Goal: Transaction & Acquisition: Subscribe to service/newsletter

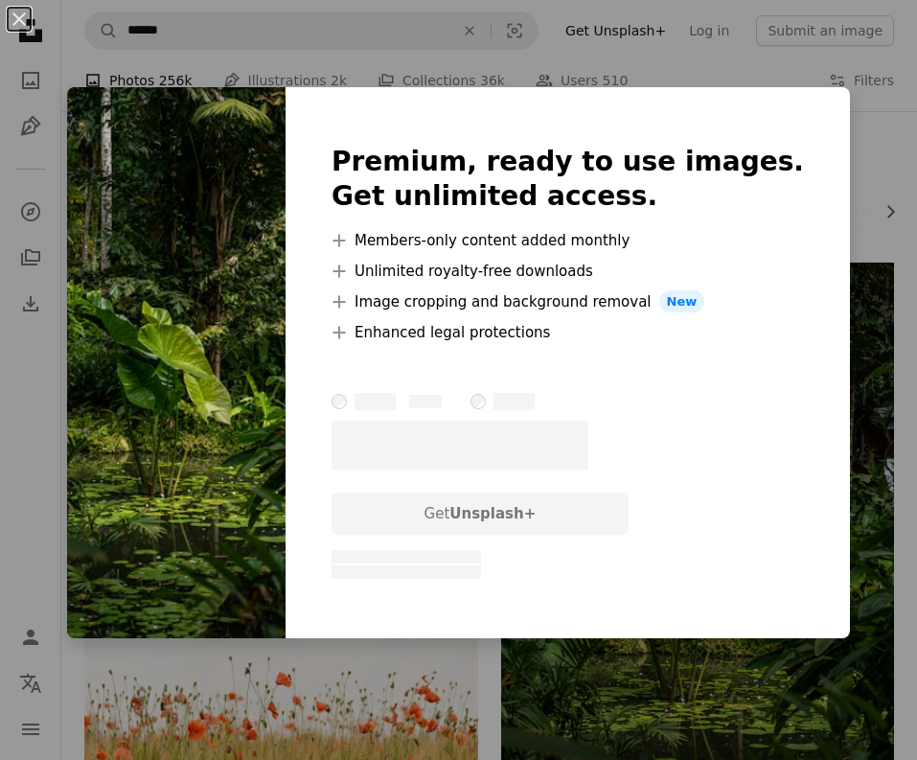
scroll to position [575, 0]
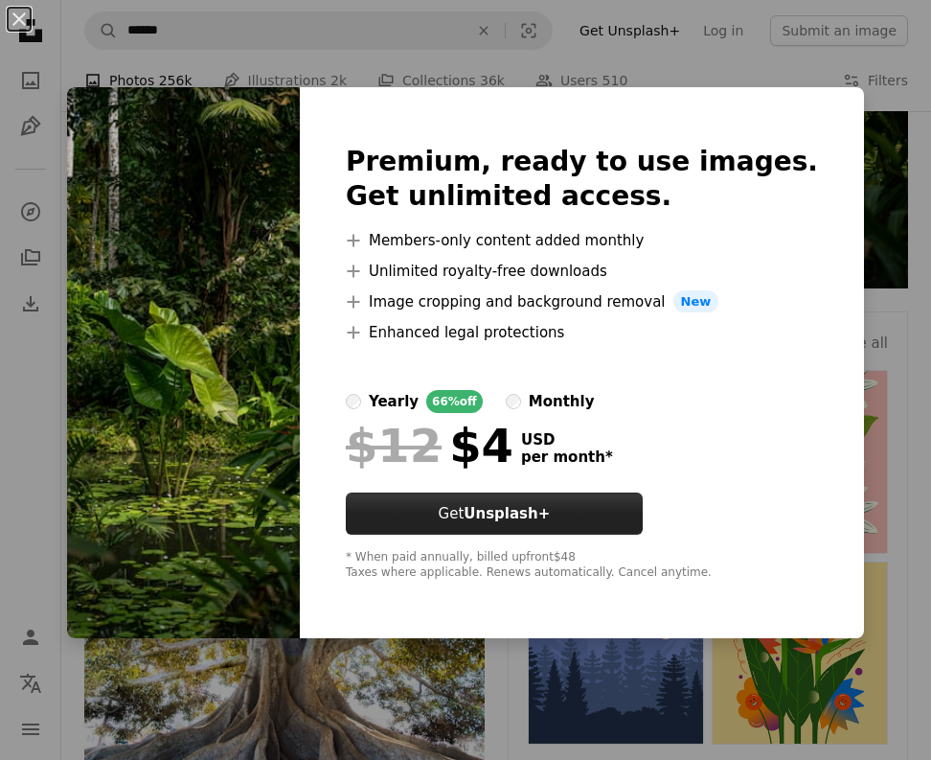
click at [464, 498] on button "Get Unsplash+" at bounding box center [494, 513] width 297 height 42
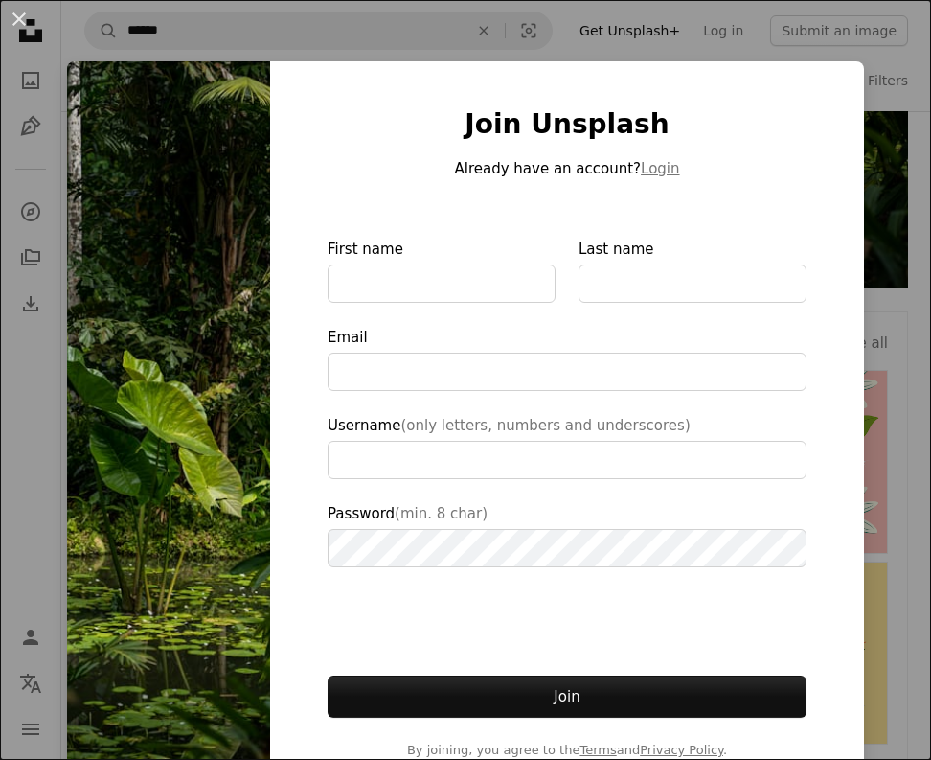
click at [22, 22] on button "An X shape" at bounding box center [19, 19] width 23 height 23
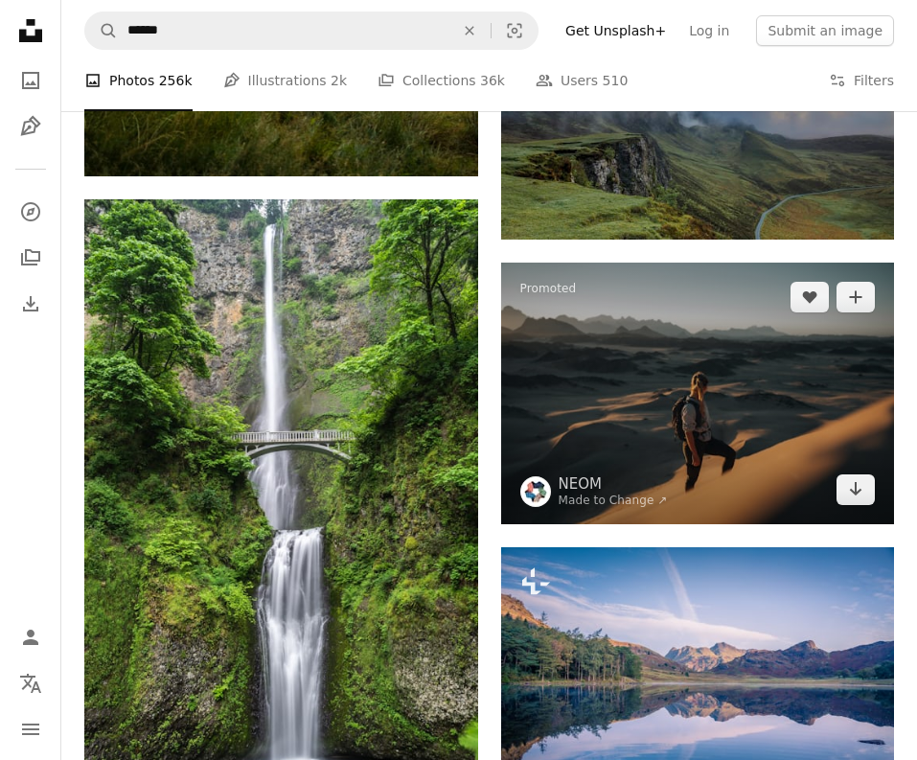
scroll to position [2299, 0]
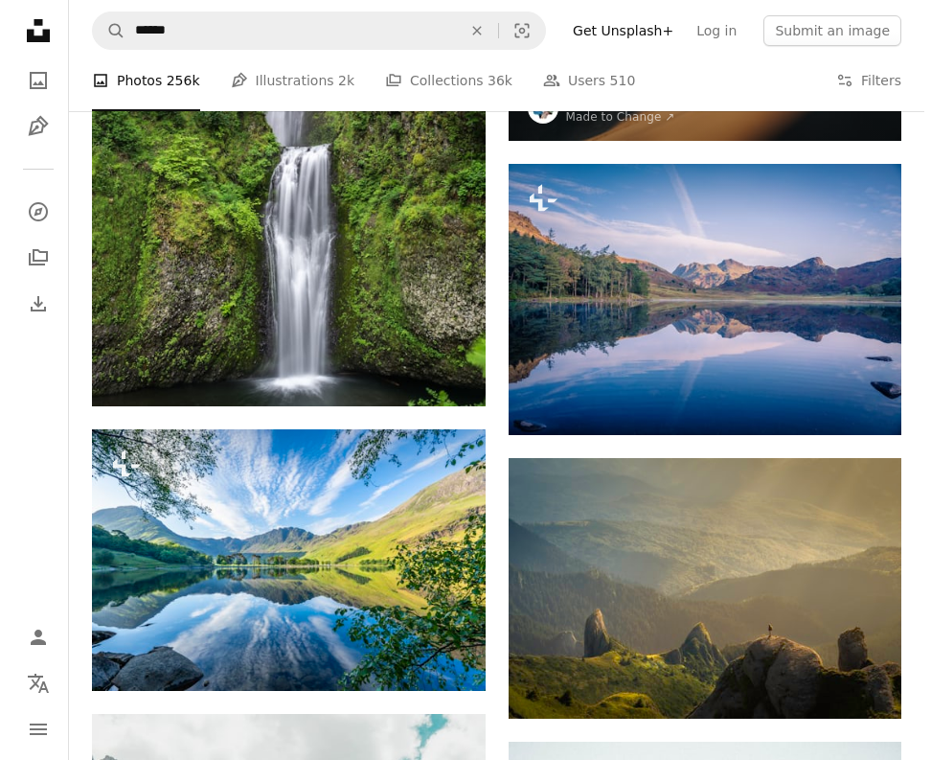
scroll to position [575, 0]
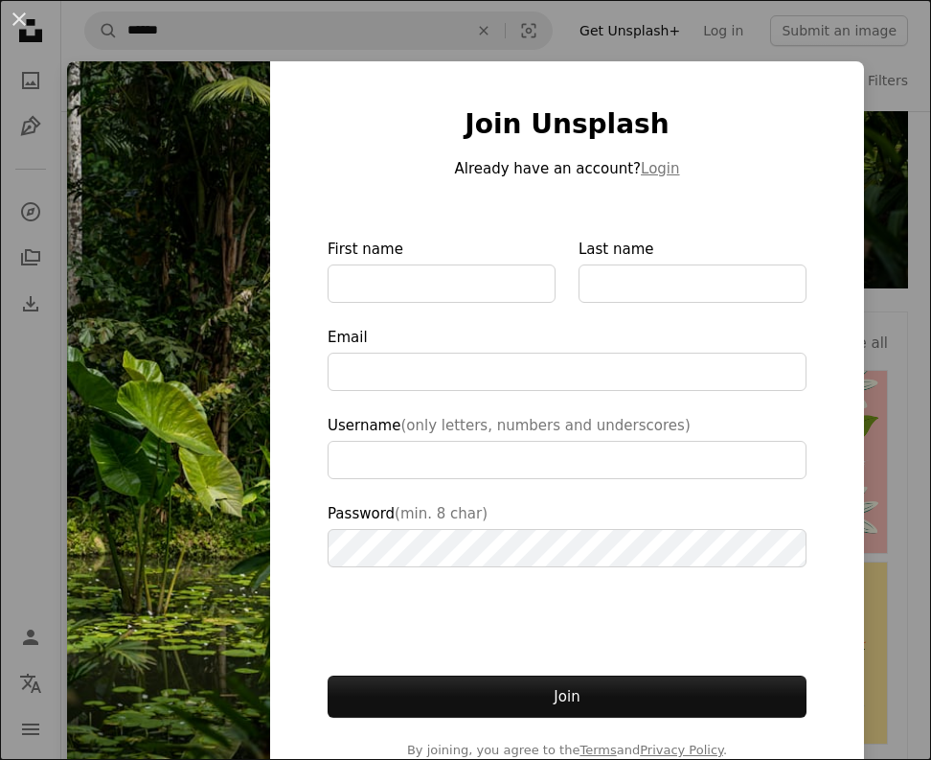
drag, startPoint x: 21, startPoint y: 12, endPoint x: 21, endPoint y: 1, distance: 11.5
click at [21, 11] on button "An X shape" at bounding box center [19, 19] width 23 height 23
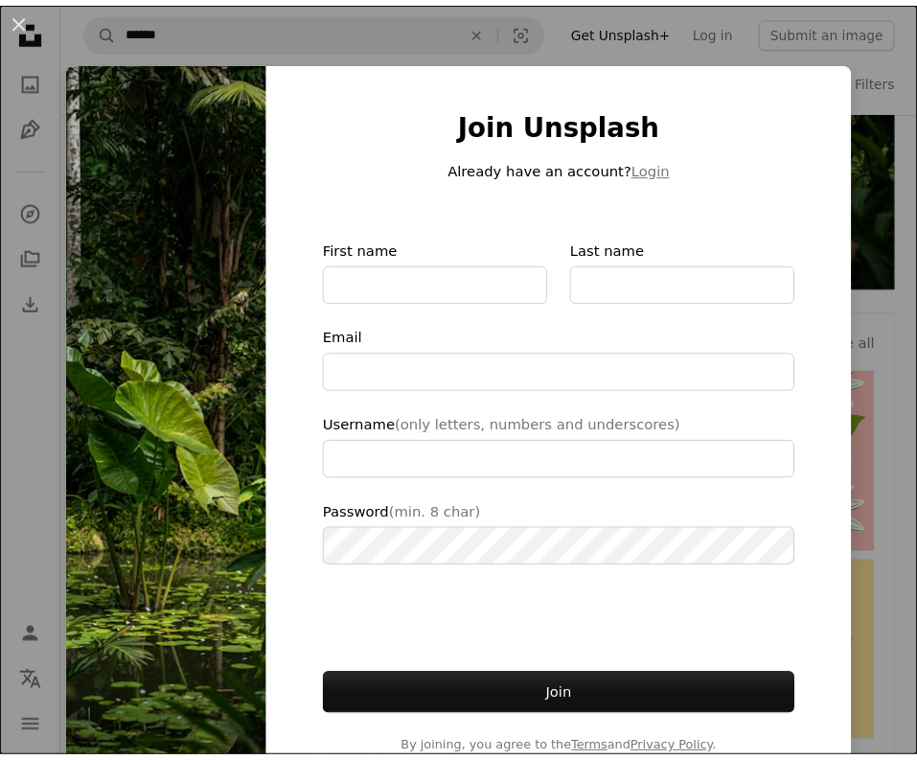
scroll to position [2299, 0]
